Goal: Check status: Check status

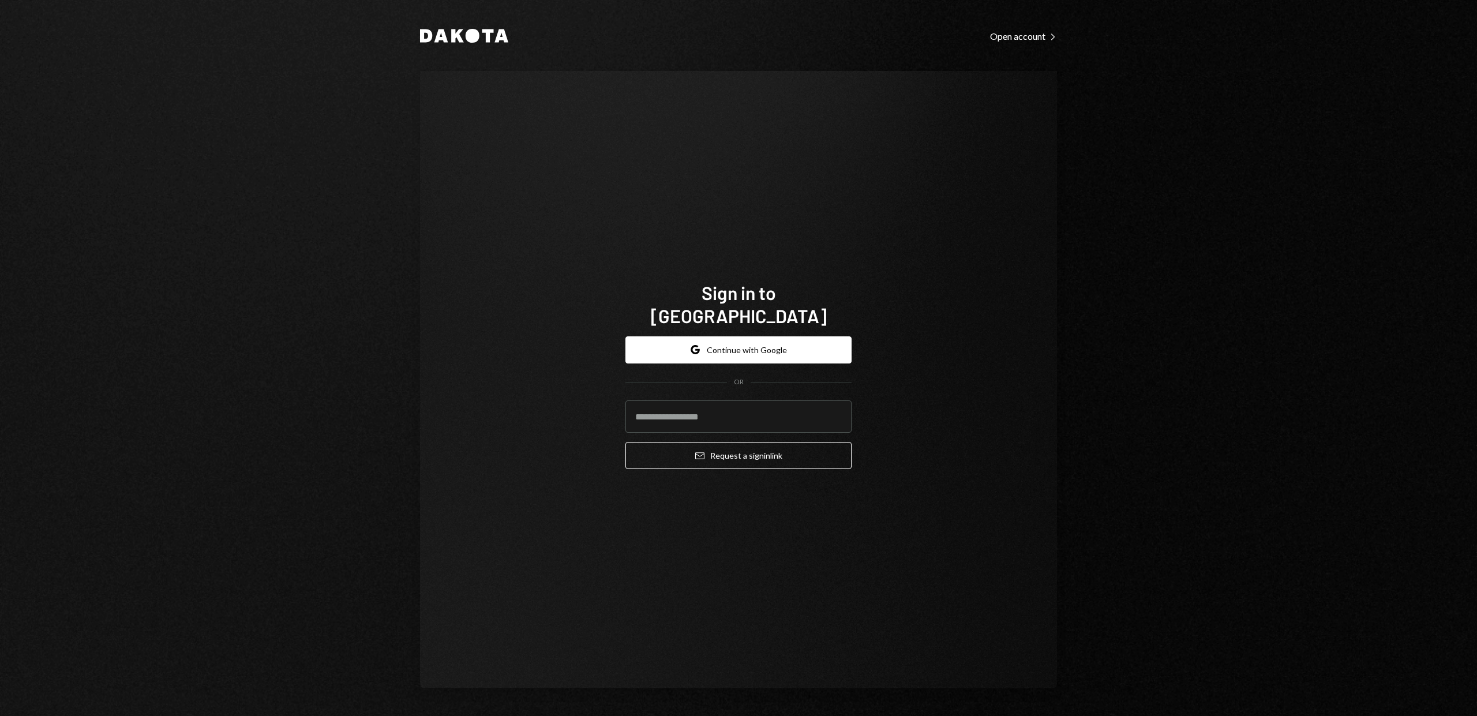
click at [0, 716] on com-1password-button at bounding box center [0, 716] width 0 height 0
type input "**********"
click at [733, 446] on button "Email Request a sign in link" at bounding box center [739, 455] width 226 height 27
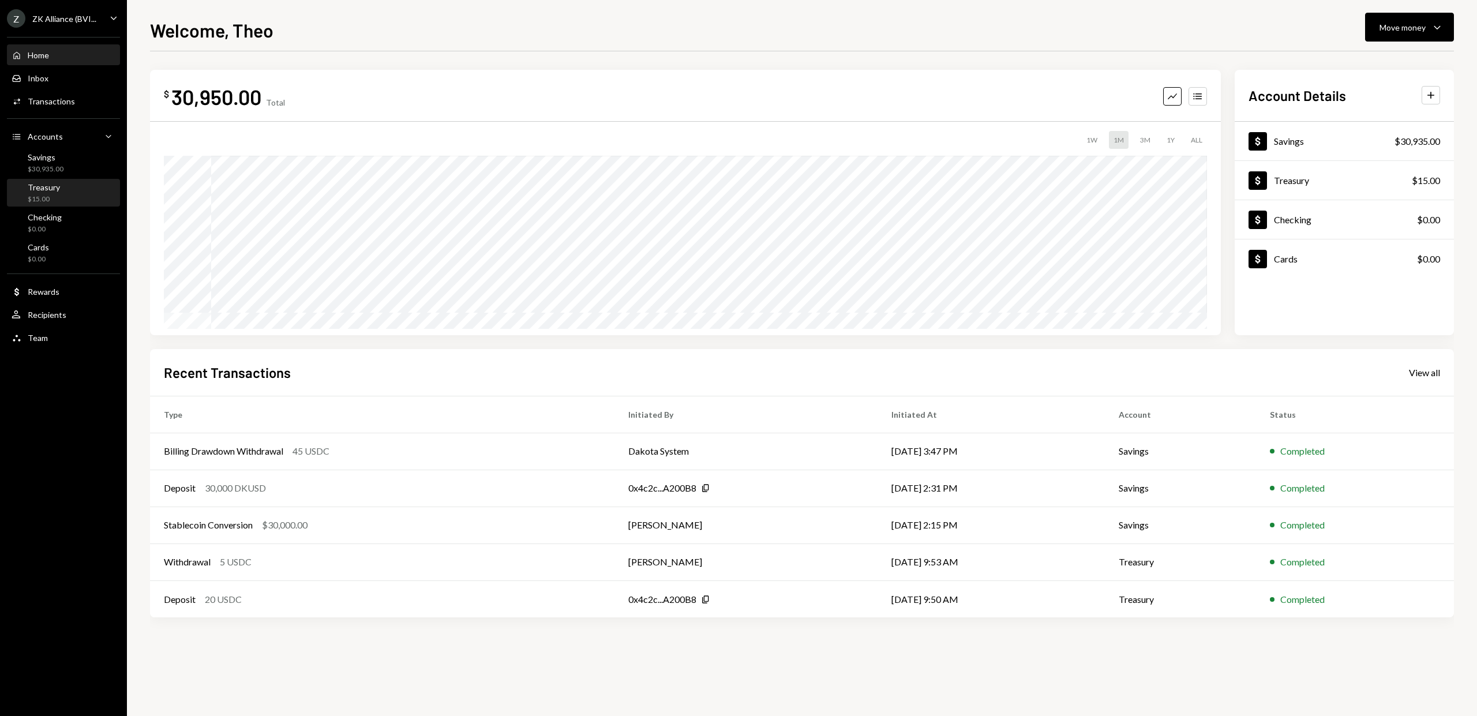
click at [85, 193] on div "Treasury $15.00" at bounding box center [64, 193] width 104 height 22
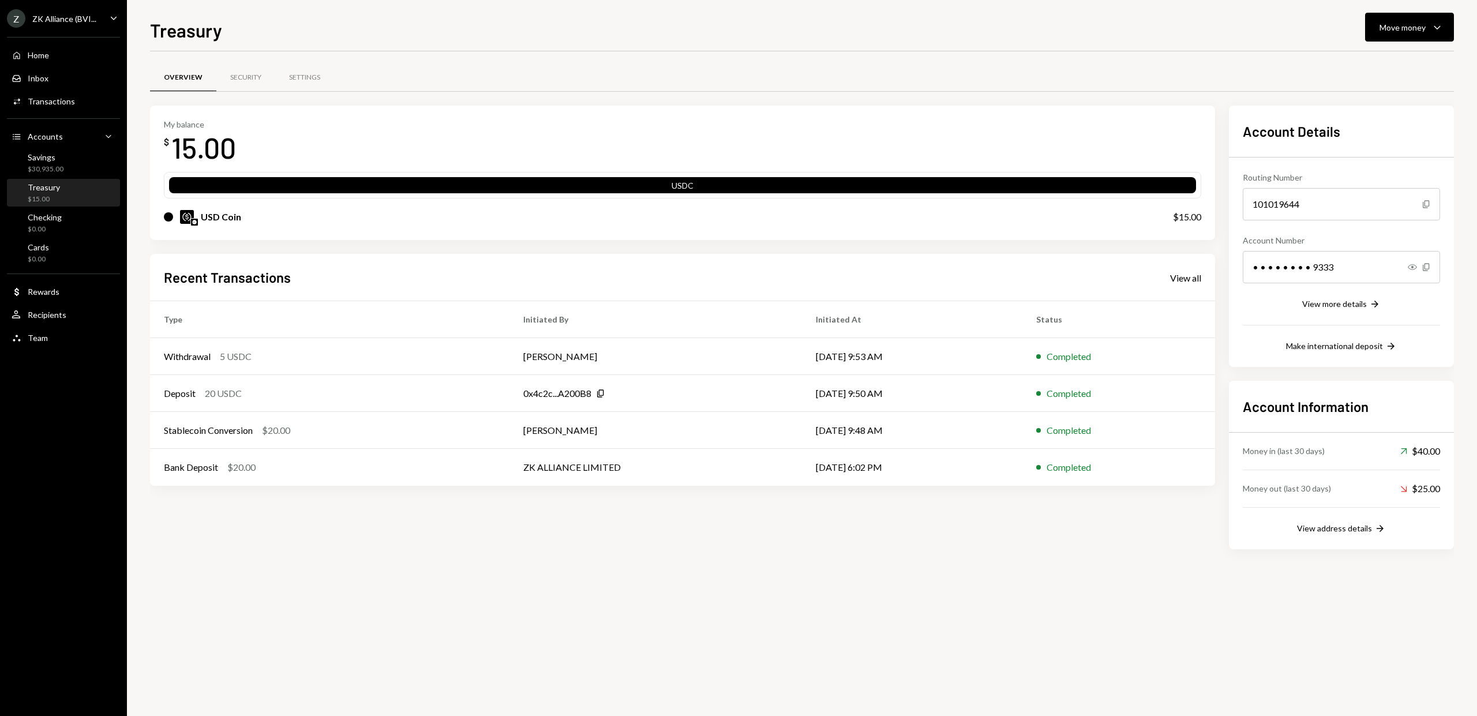
click at [219, 219] on div "USD Coin" at bounding box center [221, 217] width 40 height 14
click at [189, 218] on img at bounding box center [187, 217] width 14 height 14
click at [1442, 29] on icon "Caret Down" at bounding box center [1438, 27] width 14 height 14
click at [1387, 113] on div "Deposit" at bounding box center [1400, 114] width 84 height 12
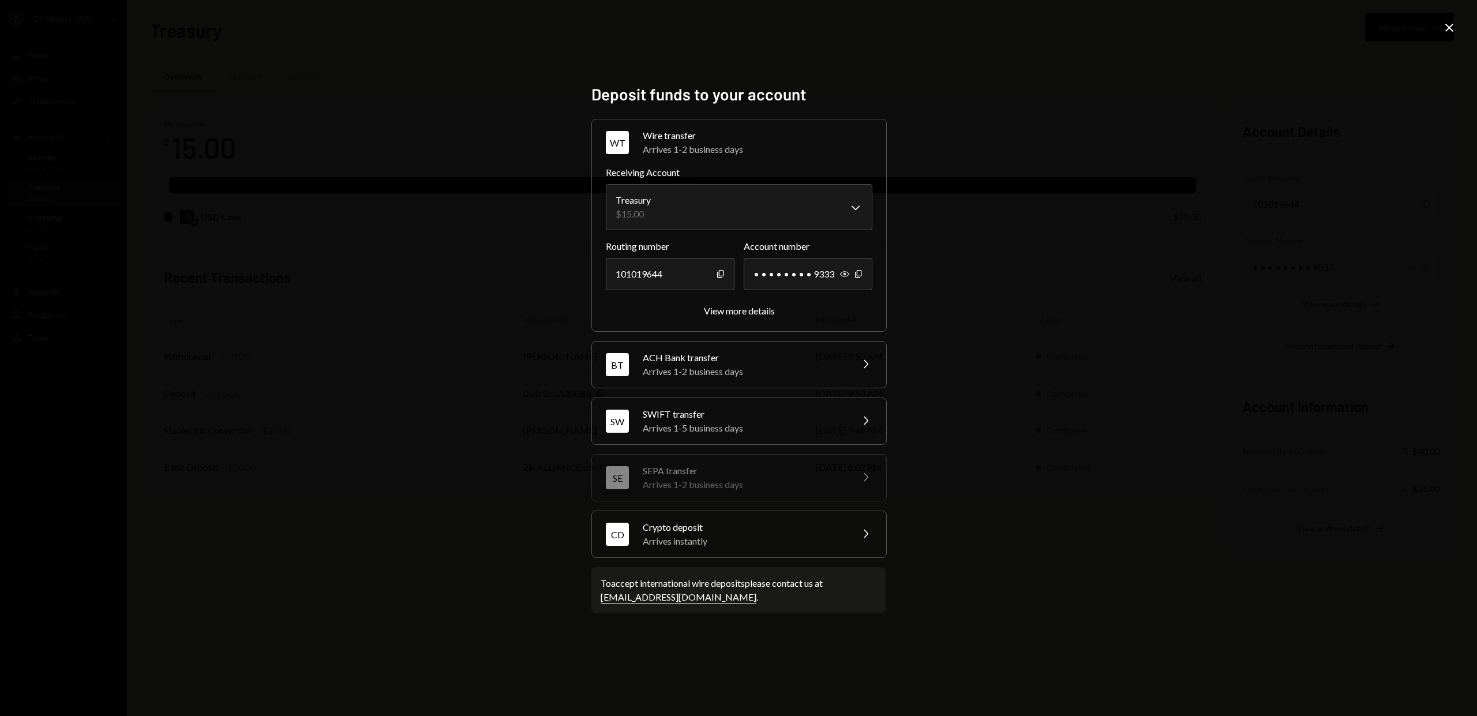
click at [667, 540] on div "Arrives instantly" at bounding box center [744, 541] width 202 height 14
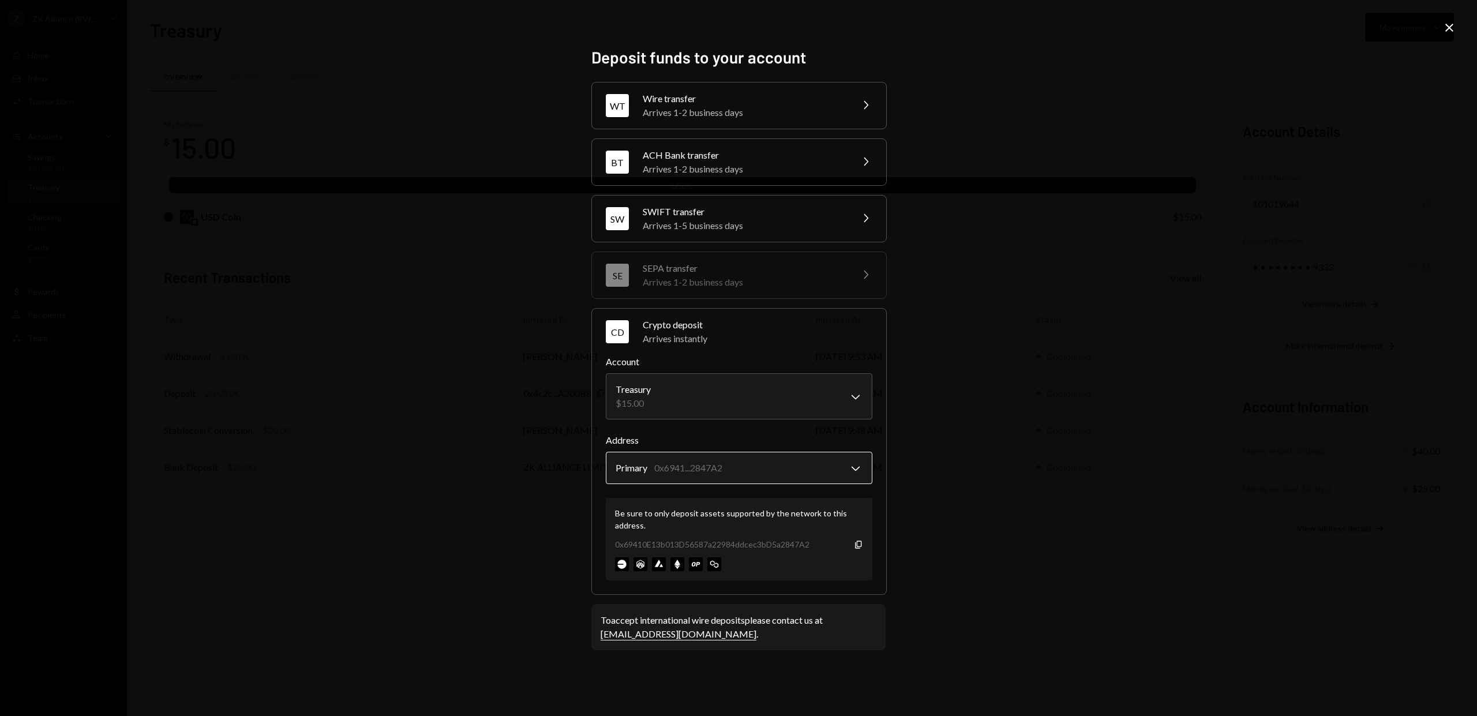
click at [854, 464] on body "Z ZK Alliance (BVI... Caret Down Home Home Inbox Inbox Activities Transactions …" at bounding box center [738, 358] width 1477 height 716
click at [857, 545] on icon "button" at bounding box center [858, 545] width 6 height 8
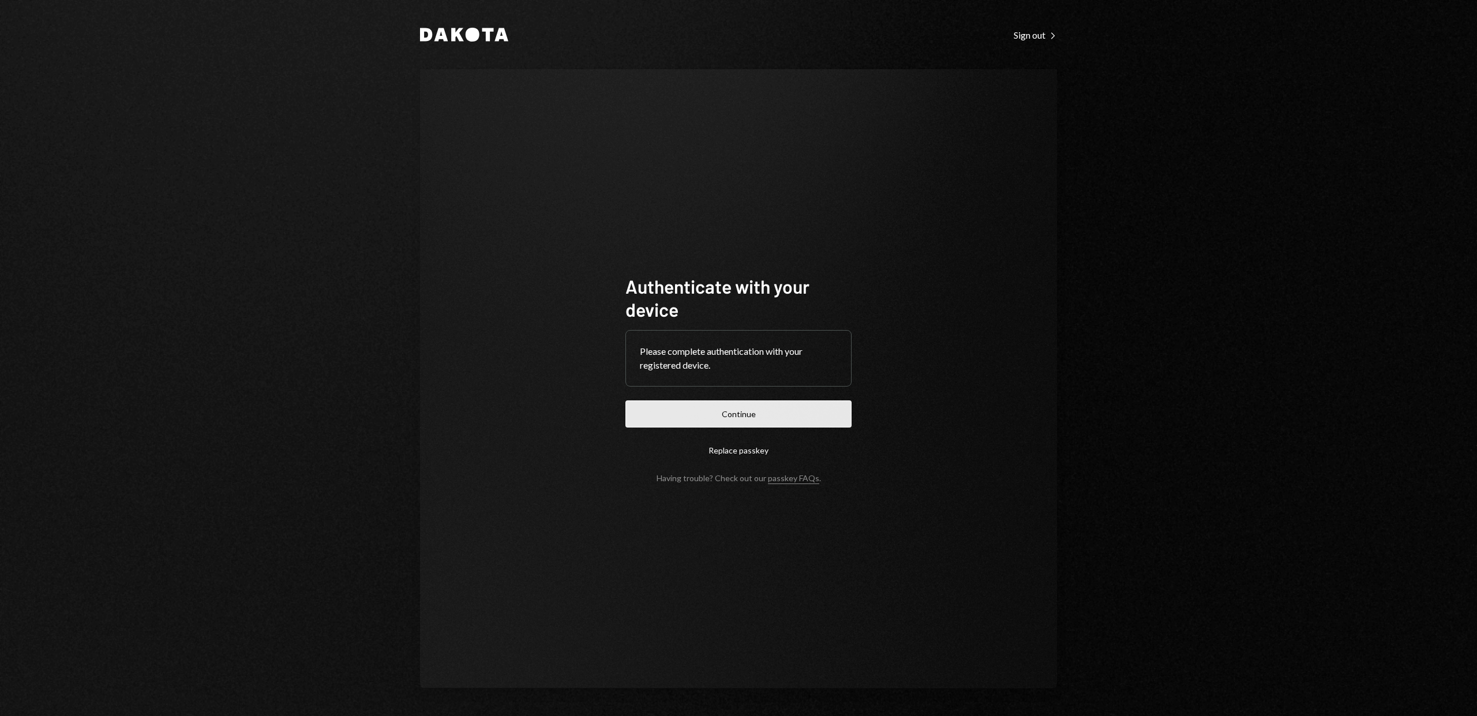
click at [727, 411] on button "Continue" at bounding box center [739, 414] width 226 height 27
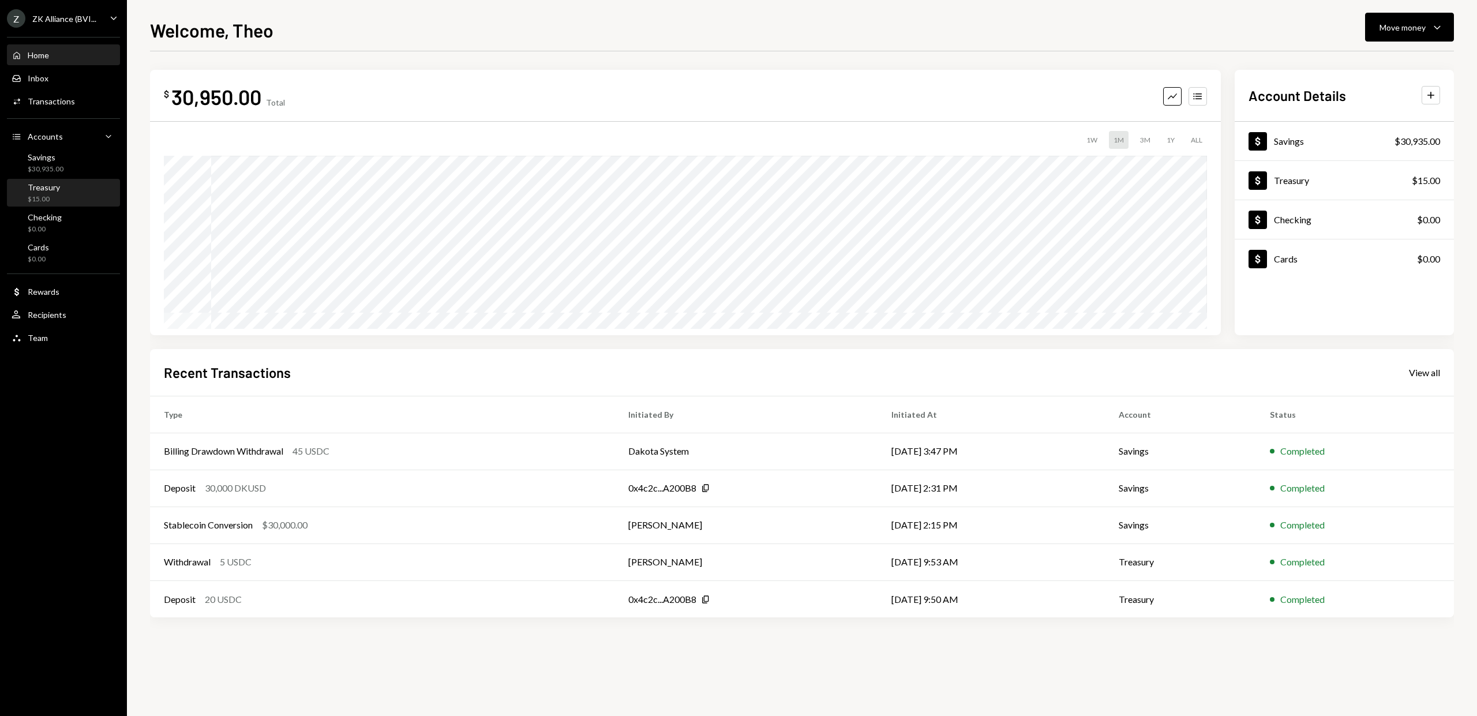
click at [70, 188] on div "Treasury $15.00" at bounding box center [64, 193] width 104 height 22
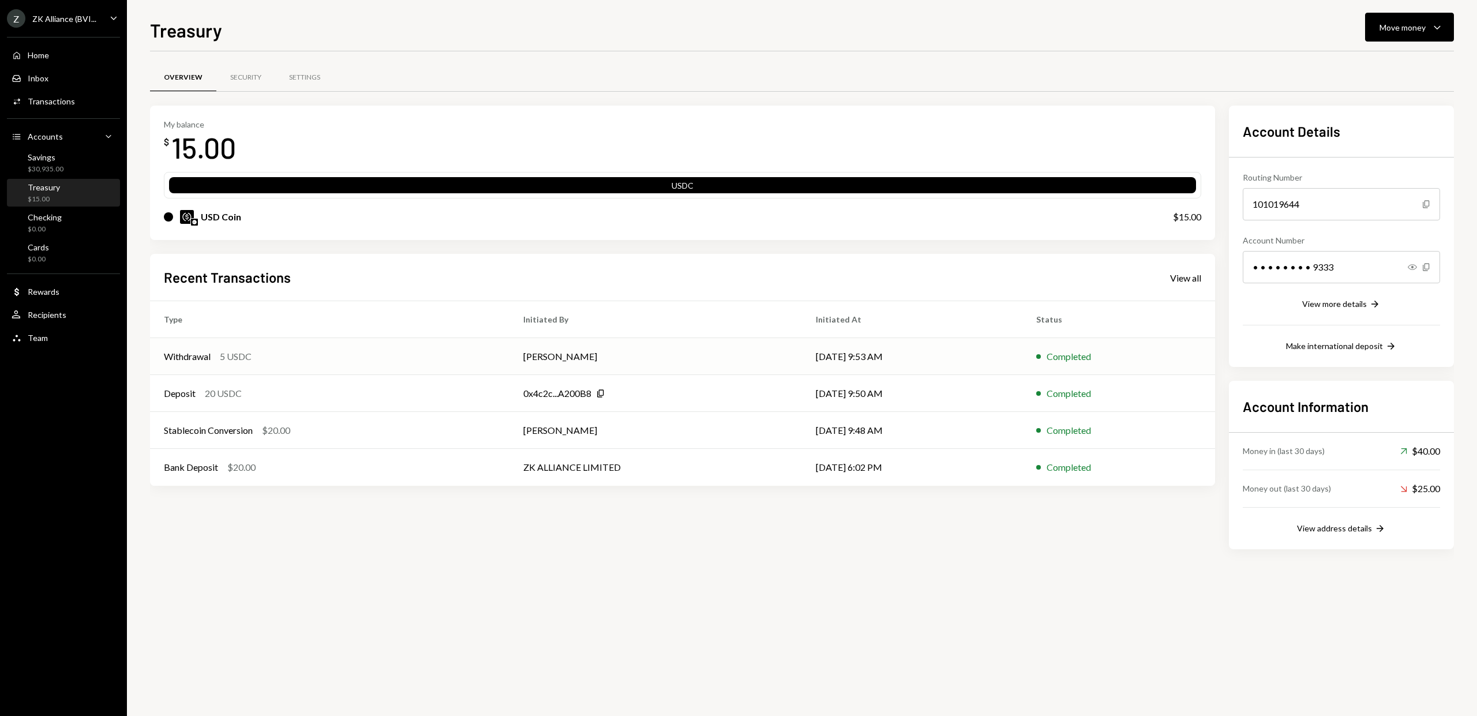
click at [481, 350] on div "Withdrawal 5 USDC" at bounding box center [330, 357] width 332 height 14
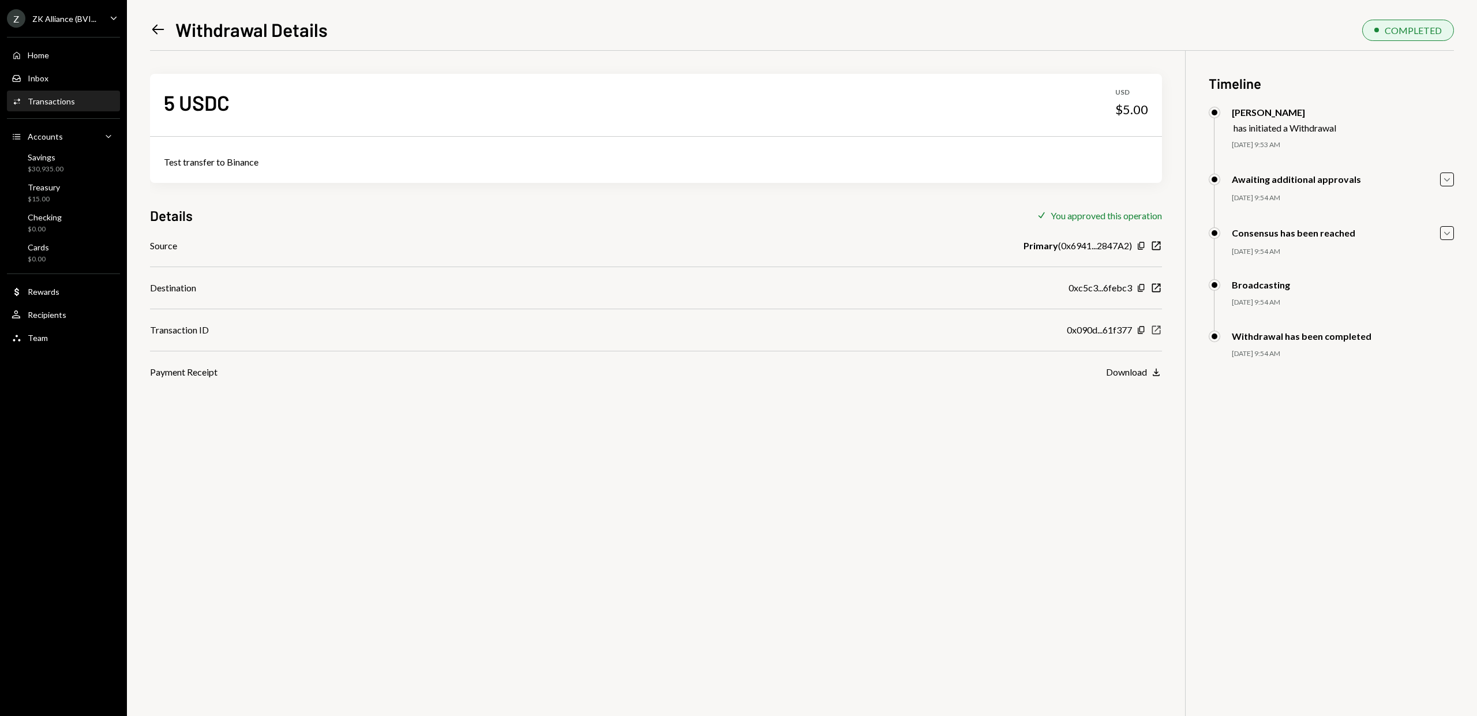
click at [1156, 332] on icon "New Window" at bounding box center [1157, 330] width 12 height 12
